Goal: Task Accomplishment & Management: Manage account settings

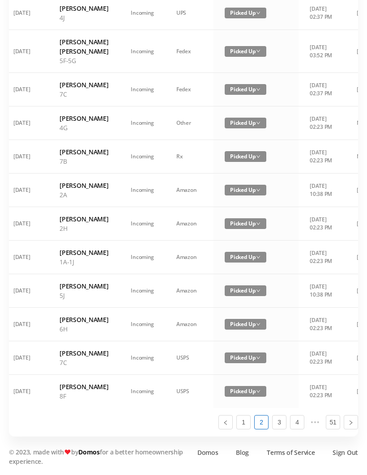
scroll to position [469, 0]
click at [241, 429] on link "1" at bounding box center [243, 422] width 13 height 13
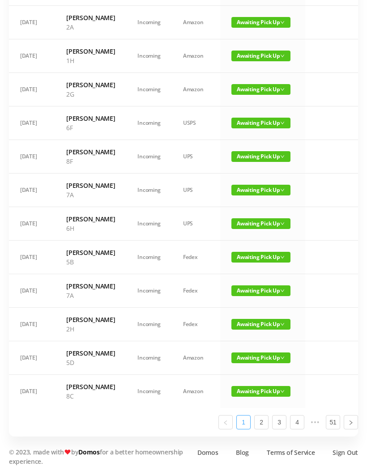
scroll to position [0, 0]
click at [251, 397] on span "Awaiting Pick Up" at bounding box center [260, 391] width 59 height 11
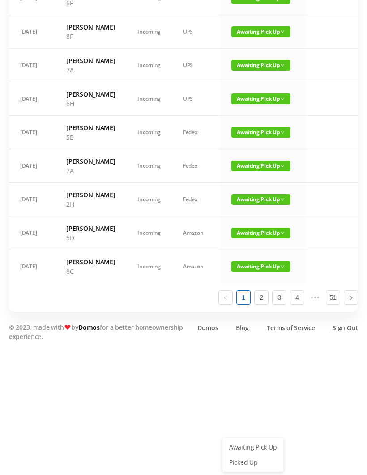
click at [245, 456] on link "Picked Up" at bounding box center [253, 463] width 58 height 14
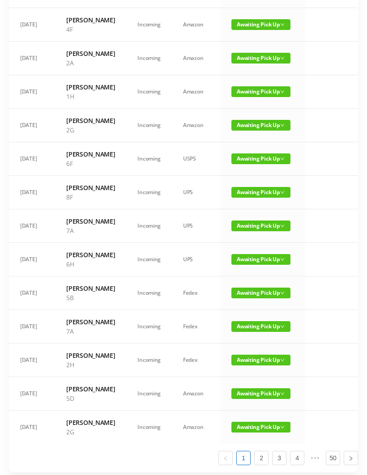
scroll to position [341, 0]
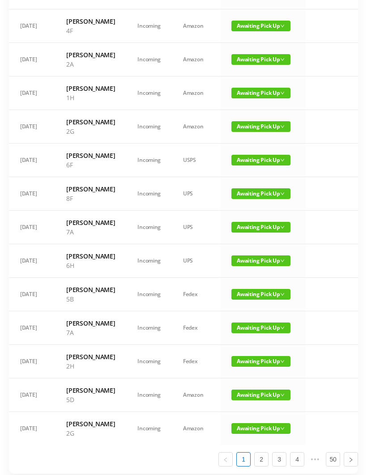
click at [67, 110] on td "[PERSON_NAME] 1H" at bounding box center [90, 94] width 71 height 34
click at [255, 98] on span "Awaiting Pick Up" at bounding box center [260, 93] width 59 height 11
click at [248, 213] on link "Picked Up" at bounding box center [253, 214] width 58 height 14
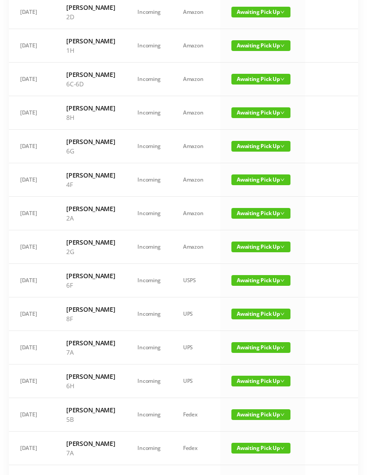
scroll to position [183, 0]
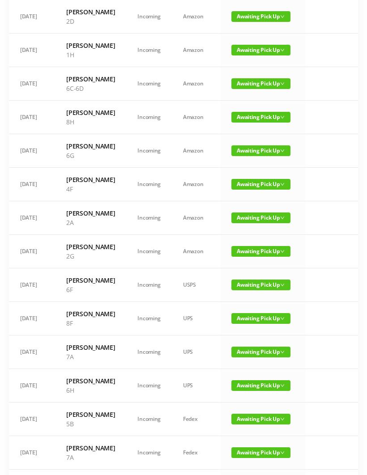
click at [251, 123] on span "Awaiting Pick Up" at bounding box center [260, 117] width 59 height 11
click at [249, 198] on link "Picked Up" at bounding box center [253, 200] width 58 height 14
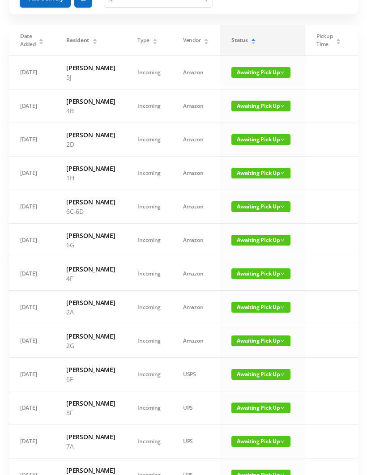
scroll to position [60, 0]
click at [253, 179] on span "Awaiting Pick Up" at bounding box center [260, 173] width 59 height 11
click at [250, 235] on link "Picked Up" at bounding box center [253, 237] width 58 height 14
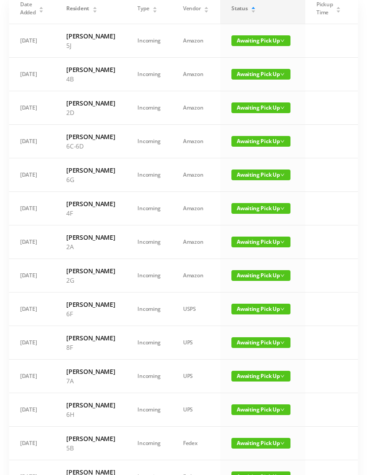
scroll to position [0, 0]
